Goal: Transaction & Acquisition: Purchase product/service

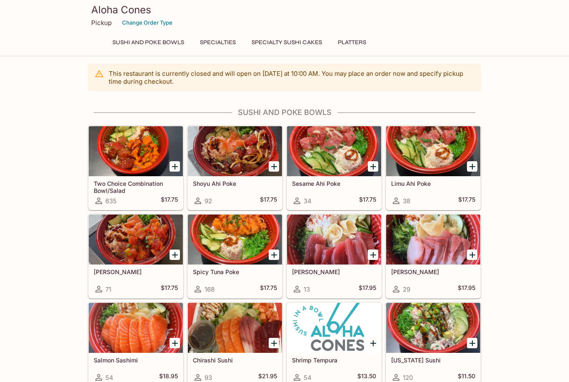
scroll to position [11, 0]
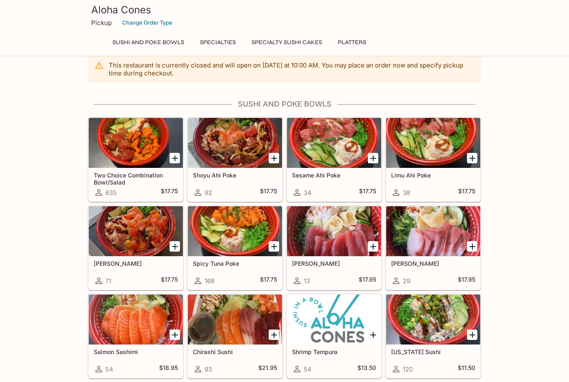
click at [174, 158] on icon "Add Two Choice Combination Bowl/Salad" at bounding box center [175, 158] width 6 height 6
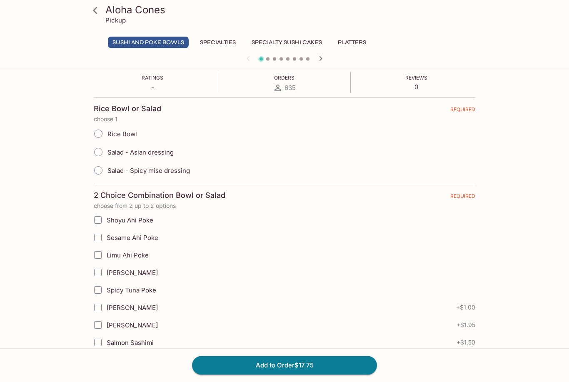
scroll to position [191, 0]
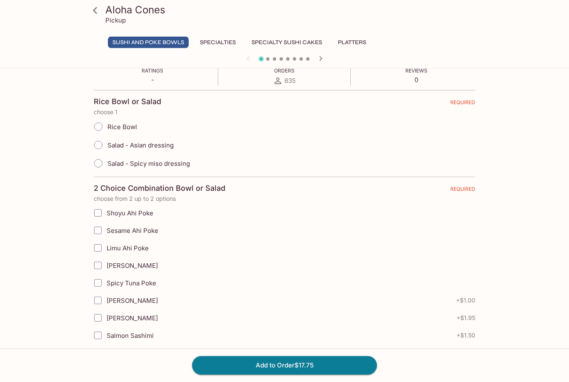
click at [99, 129] on input "Rice Bowl" at bounding box center [98, 126] width 17 height 17
radio input "true"
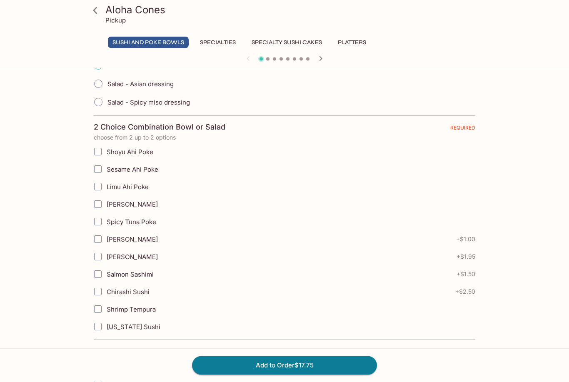
scroll to position [253, 0]
click at [100, 219] on input "Spicy Tuna Poke" at bounding box center [98, 221] width 17 height 17
checkbox input "true"
click at [94, 259] on input "[PERSON_NAME]" at bounding box center [98, 256] width 17 height 17
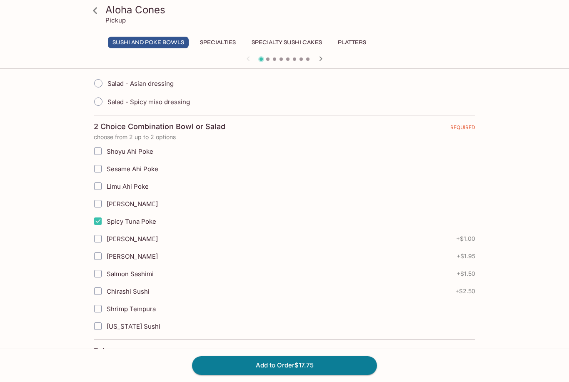
checkbox input "true"
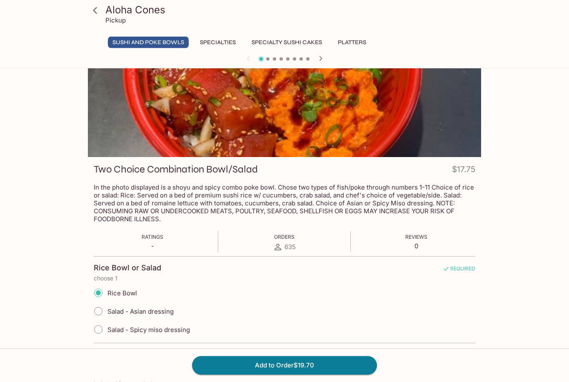
scroll to position [0, 0]
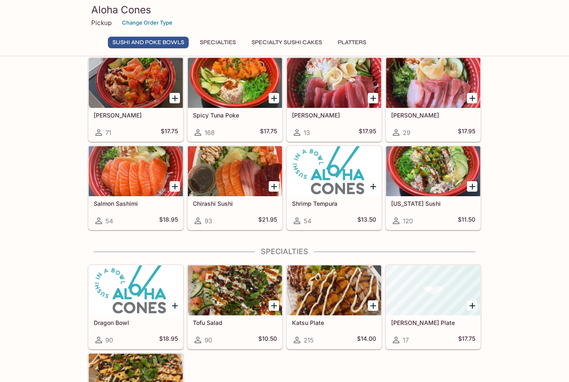
click at [131, 354] on div at bounding box center [136, 379] width 94 height 50
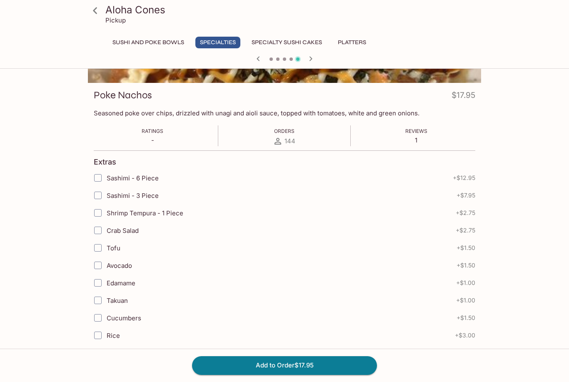
scroll to position [105, 0]
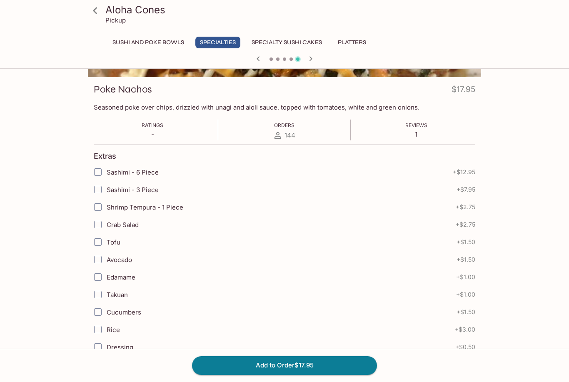
click at [100, 224] on input "Crab Salad" at bounding box center [98, 224] width 17 height 17
checkbox input "true"
click at [231, 374] on button "Add to Order $20.70" at bounding box center [284, 365] width 185 height 18
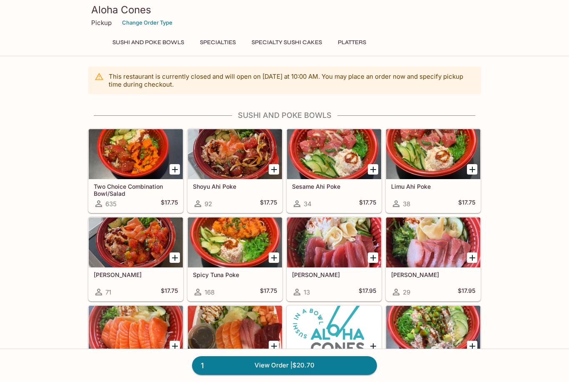
click at [241, 374] on link "1 View Order | $20.70" at bounding box center [284, 365] width 185 height 18
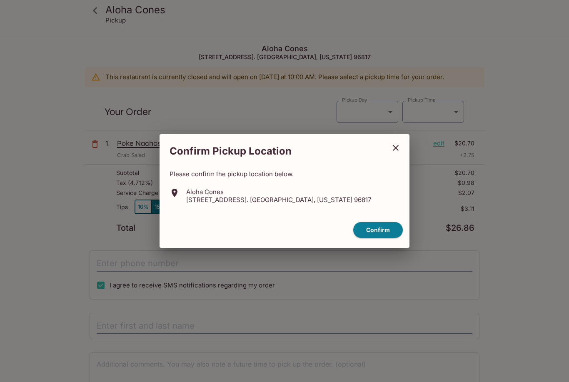
type input "[DATE]"
type input "[DATE]T20:15:00.000000Z"
click at [369, 238] on button "Confirm" at bounding box center [378, 230] width 50 height 16
